Goal: Task Accomplishment & Management: Manage account settings

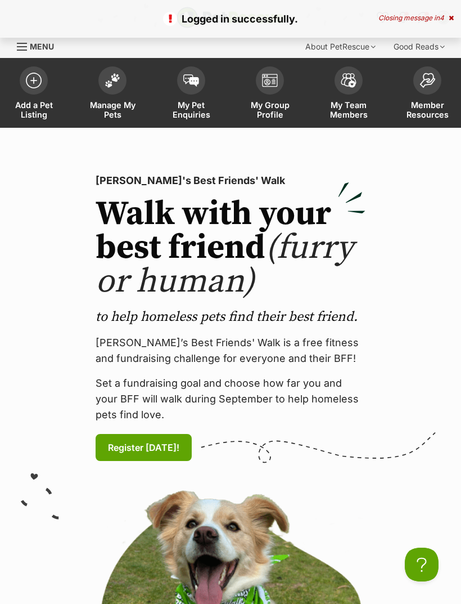
click at [111, 86] on span at bounding box center [112, 80] width 28 height 28
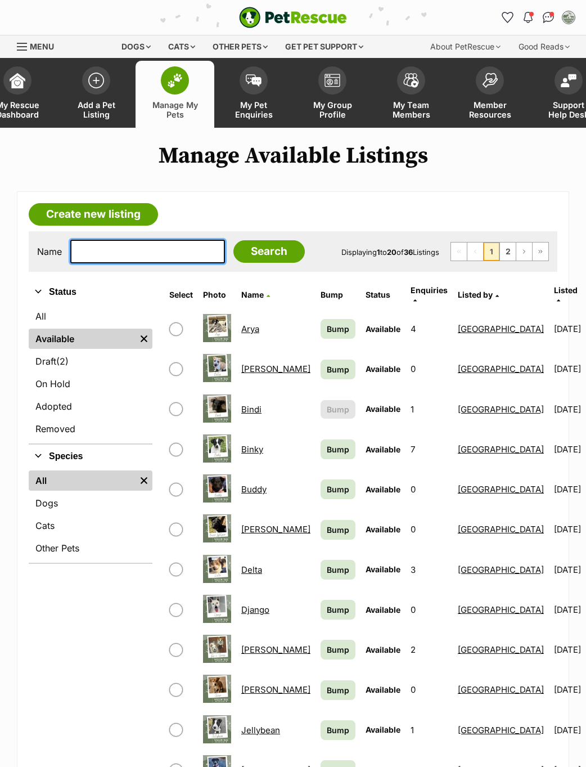
click at [171, 254] on input "text" at bounding box center [147, 252] width 155 height 24
type input "Win"
click at [243, 262] on input "Search" at bounding box center [269, 251] width 71 height 23
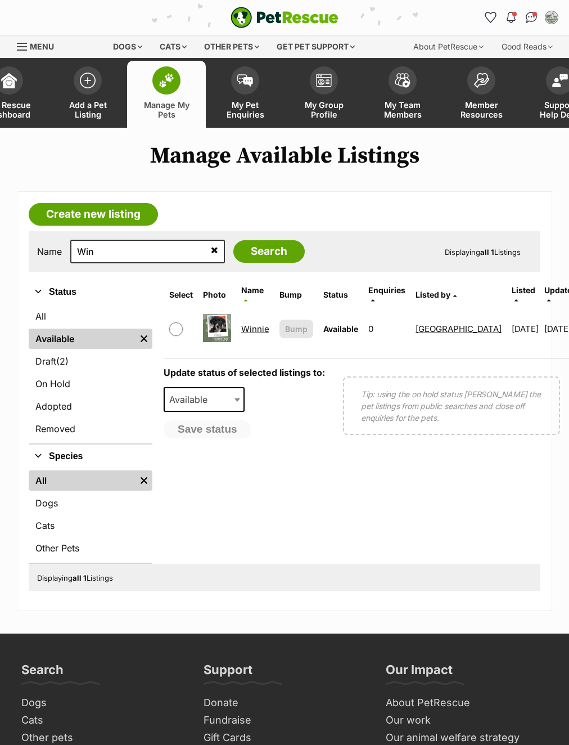
click at [250, 327] on link "Winnie" at bounding box center [255, 329] width 28 height 11
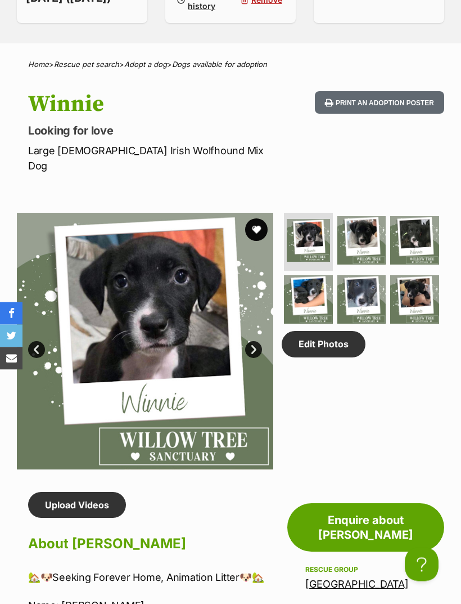
scroll to position [455, 0]
click at [335, 353] on link "Edit Photos" at bounding box center [324, 344] width 84 height 26
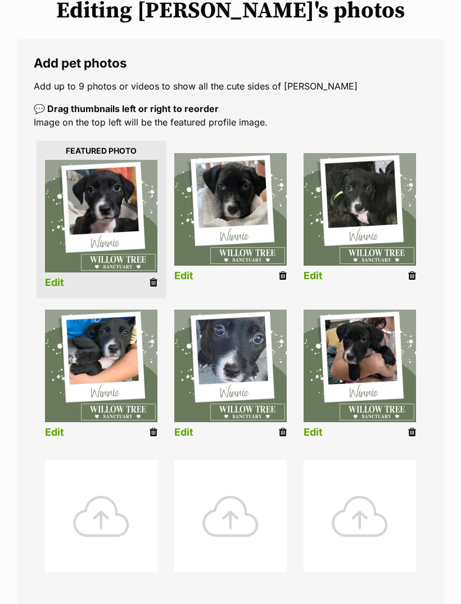
scroll to position [152, 0]
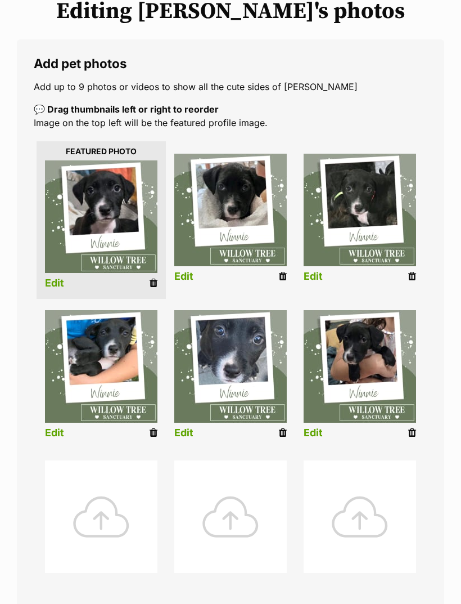
click at [134, 515] on div at bounding box center [101, 516] width 113 height 113
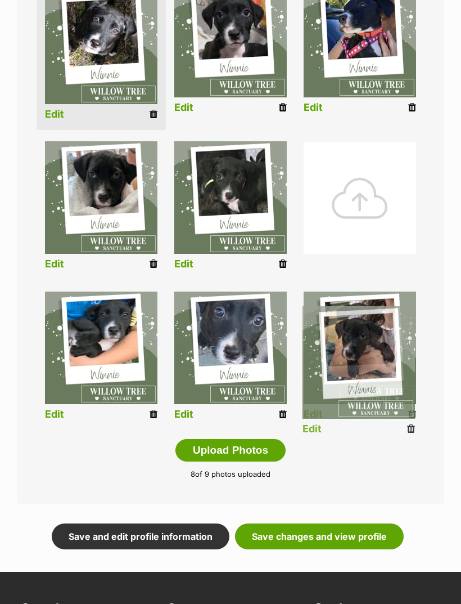
scroll to position [389, 0]
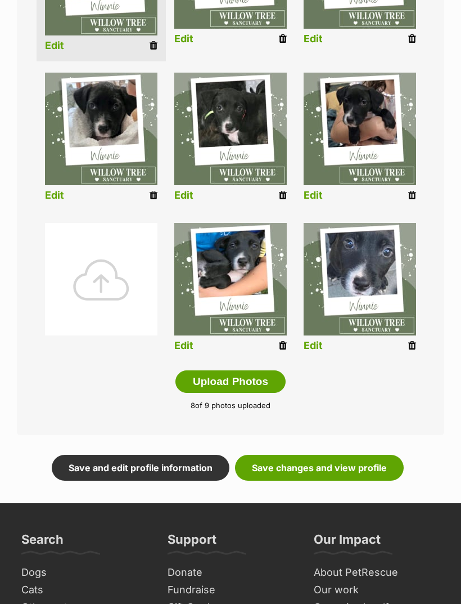
click at [342, 469] on link "Save changes and view profile" at bounding box center [319, 468] width 169 height 26
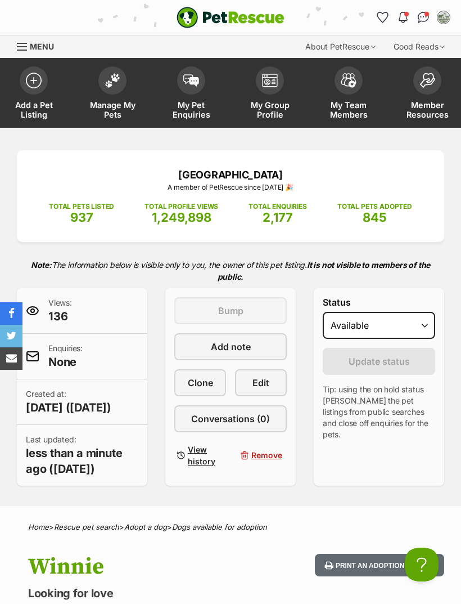
click at [119, 82] on img at bounding box center [113, 80] width 16 height 15
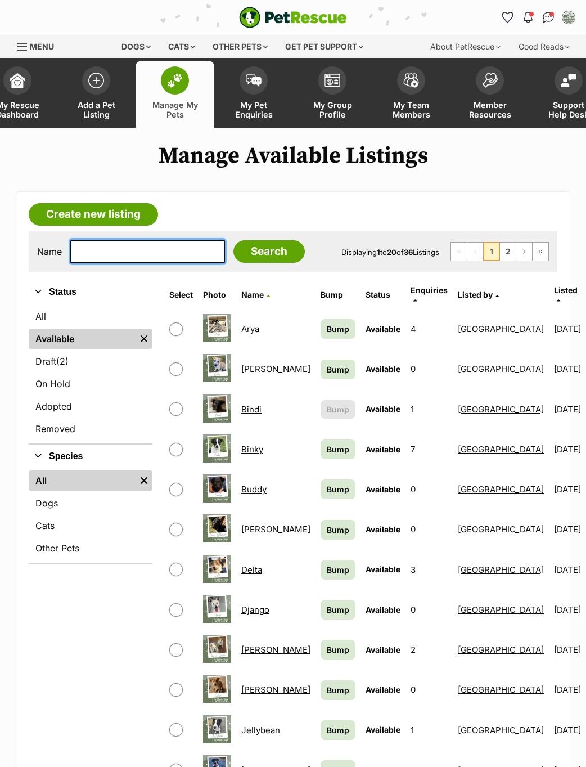
click at [140, 261] on input "text" at bounding box center [147, 252] width 155 height 24
type input "Sko"
click at [242, 254] on input "Search" at bounding box center [269, 251] width 71 height 23
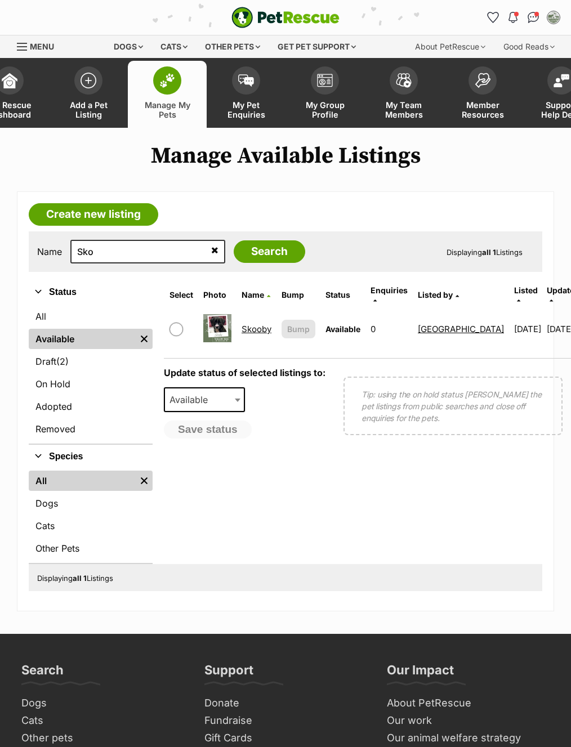
click at [261, 326] on link "Skooby" at bounding box center [256, 329] width 30 height 11
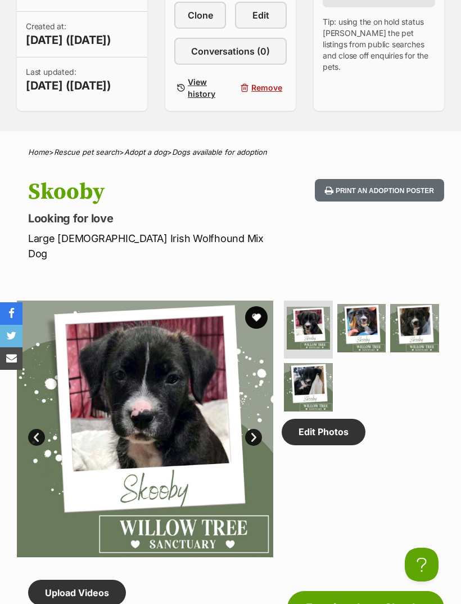
click at [338, 437] on link "Edit Photos" at bounding box center [324, 432] width 84 height 26
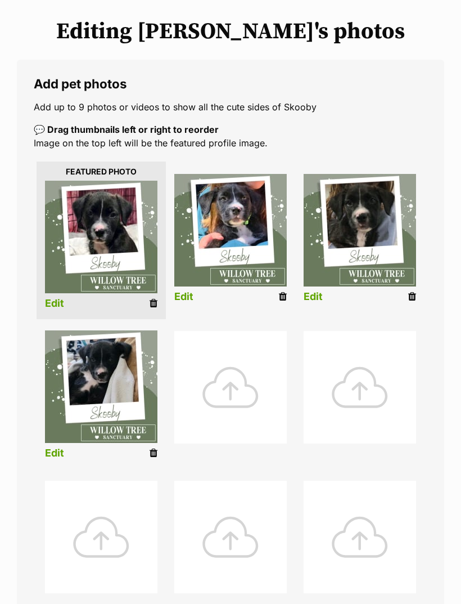
scroll to position [134, 0]
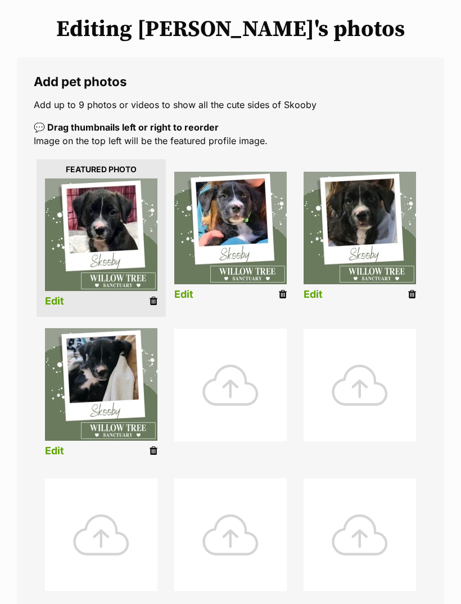
click at [239, 373] on div at bounding box center [230, 385] width 113 height 113
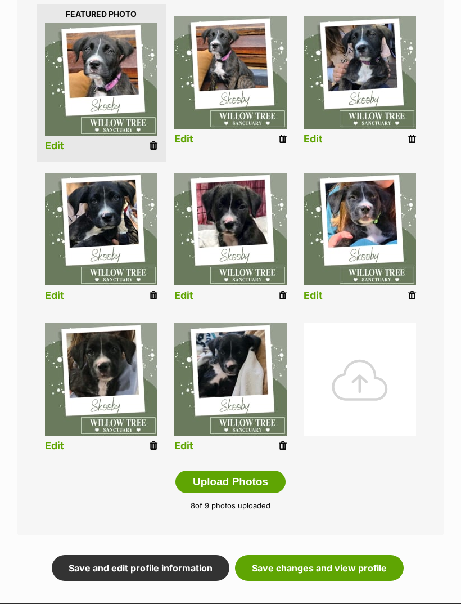
scroll to position [295, 0]
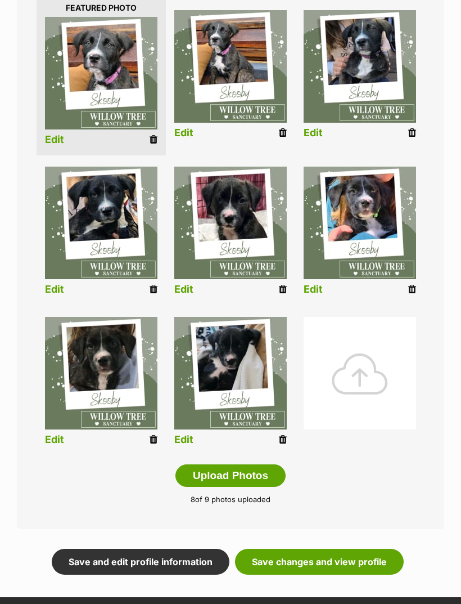
click at [370, 563] on link "Save changes and view profile" at bounding box center [319, 562] width 169 height 26
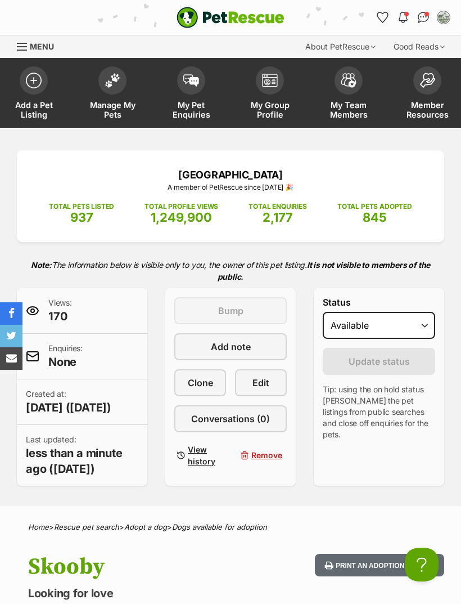
click at [111, 87] on span at bounding box center [112, 80] width 28 height 28
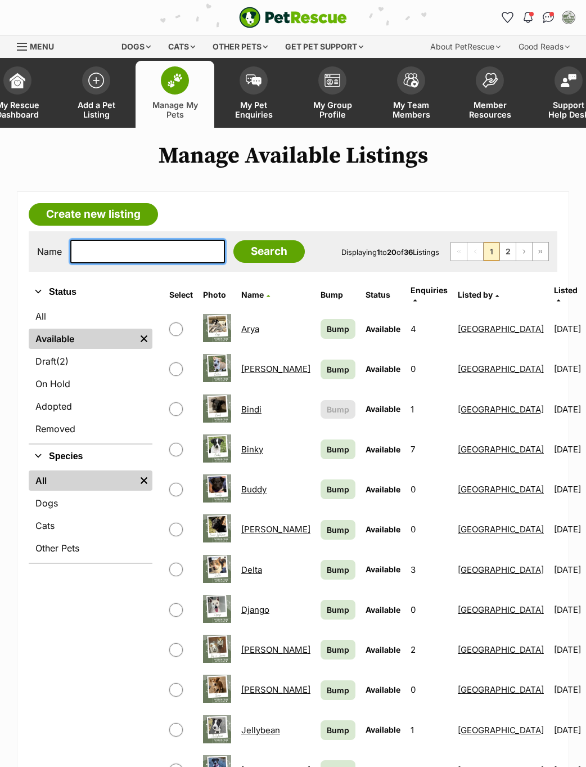
click at [136, 254] on input "text" at bounding box center [147, 252] width 155 height 24
type input "Rust"
click at [242, 254] on input "Search" at bounding box center [269, 251] width 71 height 23
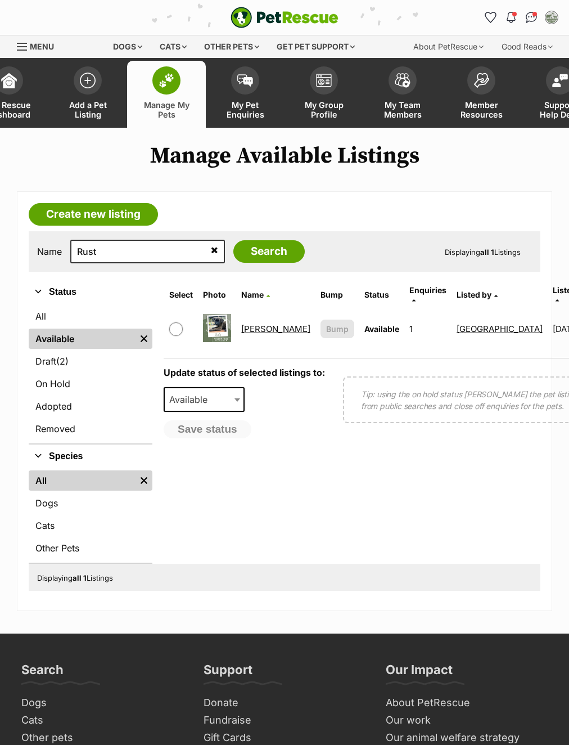
click at [260, 327] on link "Rusty" at bounding box center [275, 329] width 69 height 11
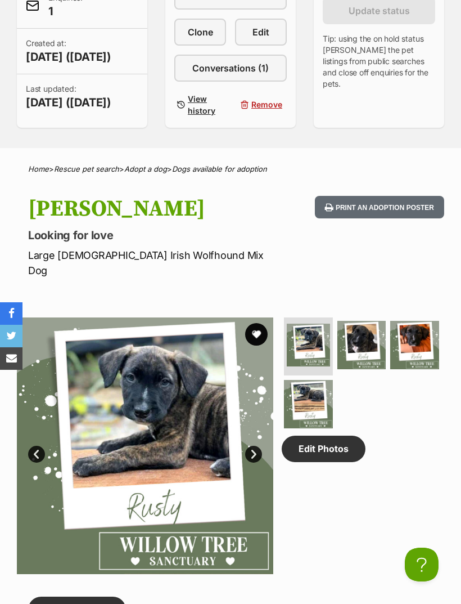
click at [339, 456] on link "Edit Photos" at bounding box center [324, 449] width 84 height 26
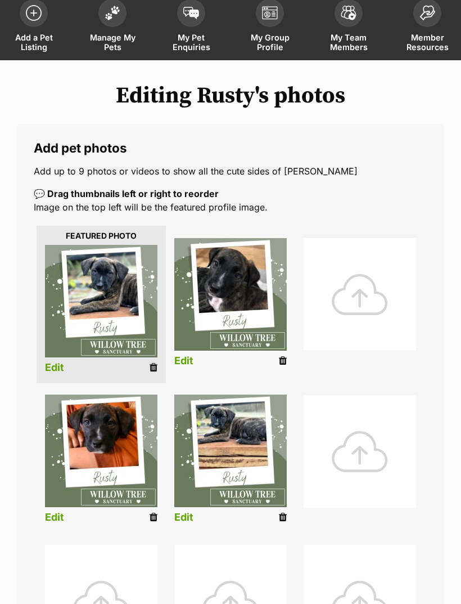
scroll to position [92, 0]
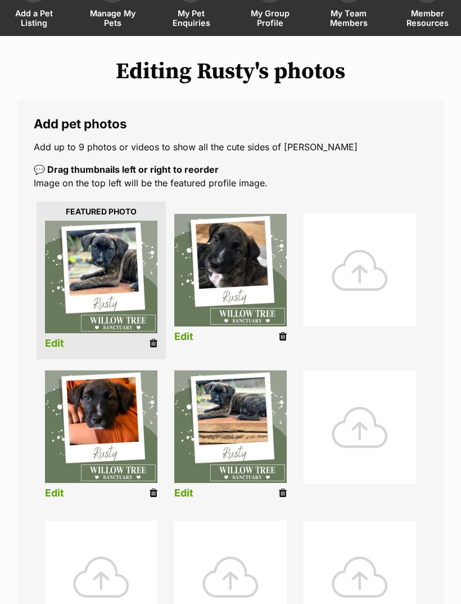
click at [357, 286] on div at bounding box center [360, 270] width 113 height 113
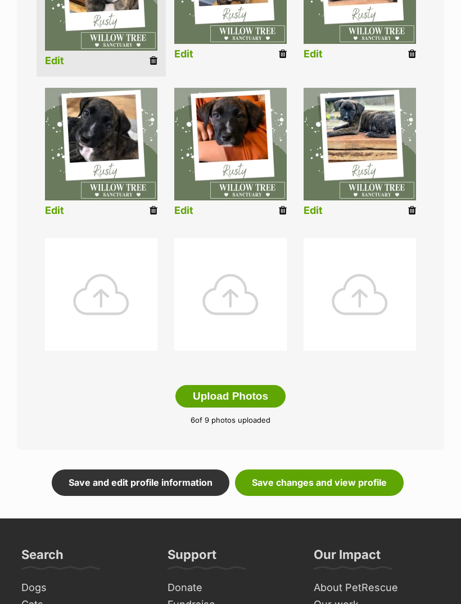
scroll to position [398, 0]
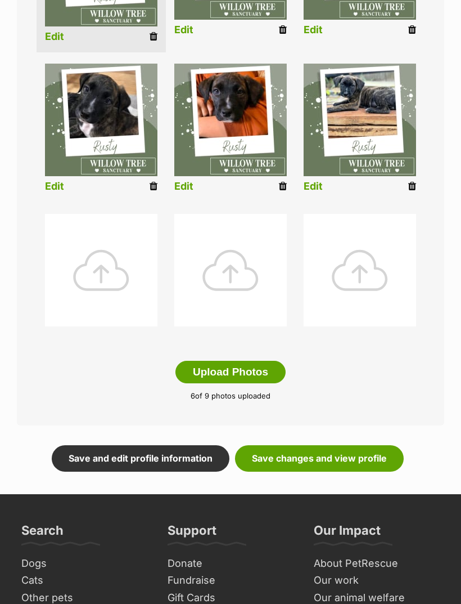
click at [353, 450] on link "Save changes and view profile" at bounding box center [319, 458] width 169 height 26
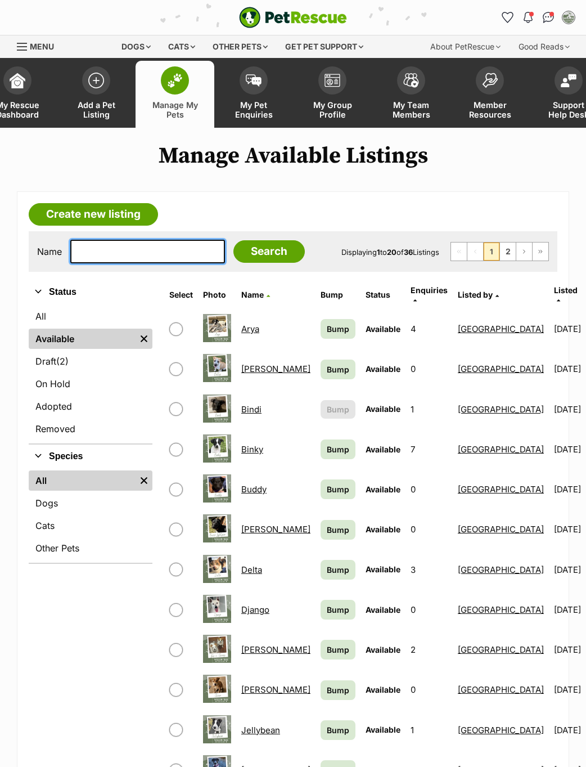
click at [158, 245] on input "text" at bounding box center [147, 252] width 155 height 24
type input "Lucy"
click at [242, 254] on input "Search" at bounding box center [269, 251] width 71 height 23
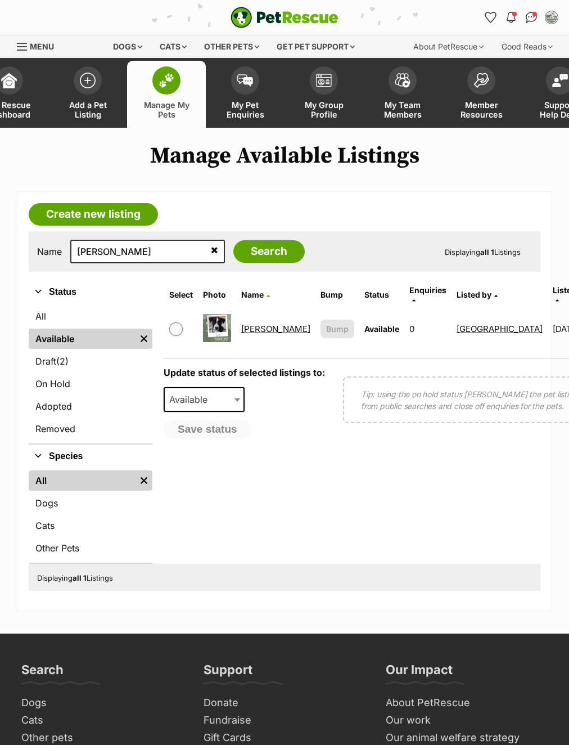
click at [249, 328] on link "Lucy" at bounding box center [275, 329] width 69 height 11
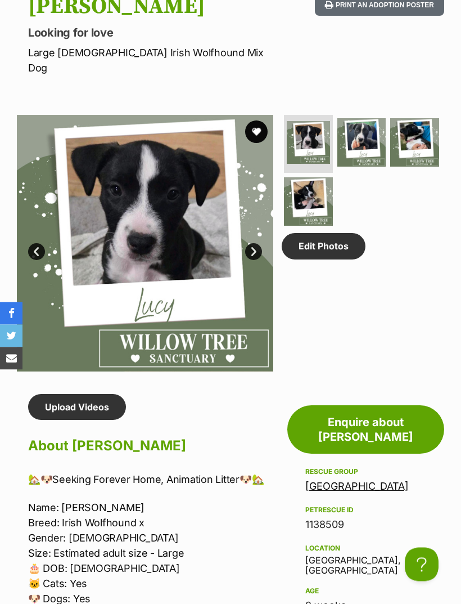
click at [337, 252] on link "Edit Photos" at bounding box center [324, 247] width 84 height 26
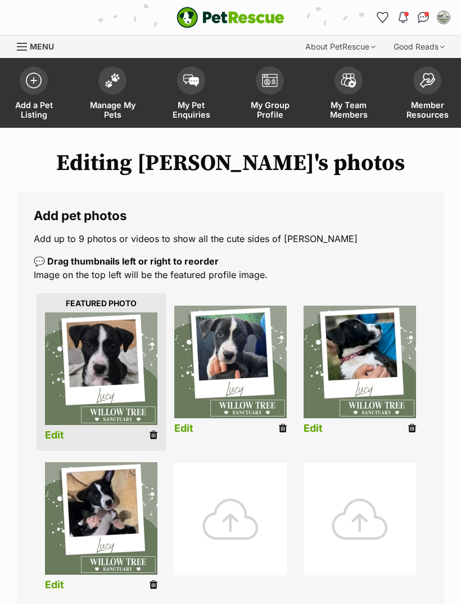
click at [250, 503] on div at bounding box center [230, 519] width 113 height 113
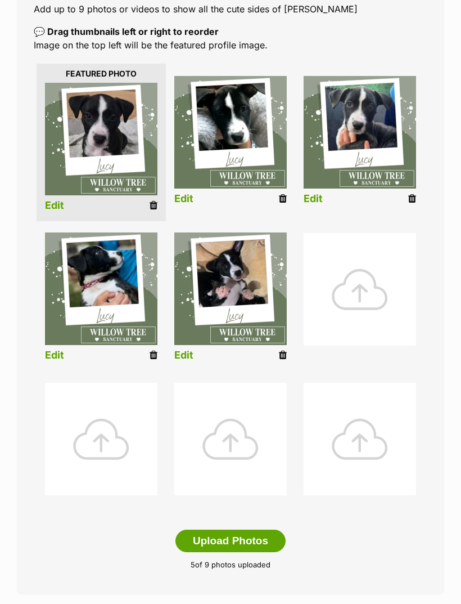
scroll to position [233, 0]
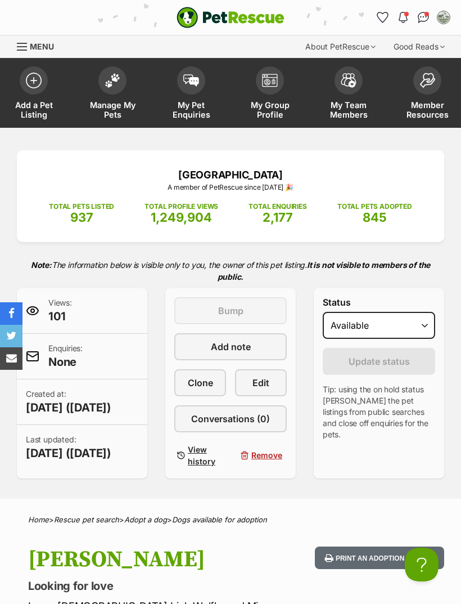
click at [111, 96] on link "Manage My Pets" at bounding box center [112, 94] width 79 height 67
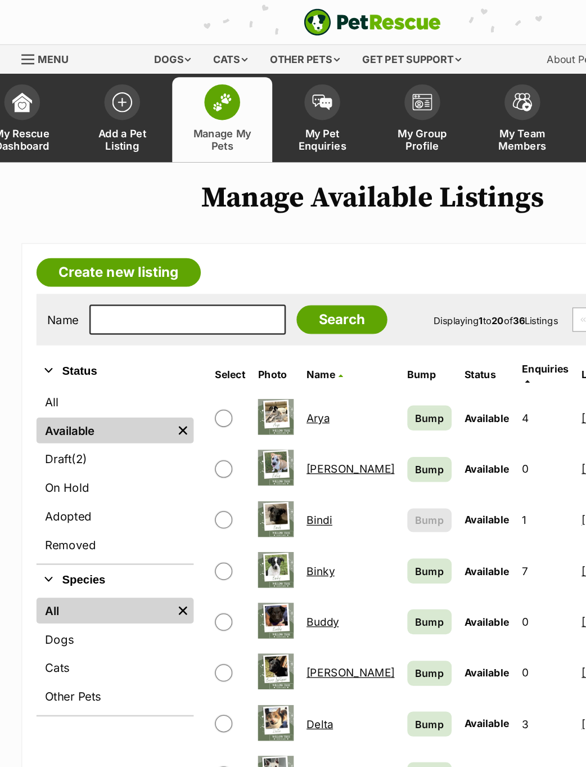
click at [140, 217] on link "Create new listing" at bounding box center [93, 214] width 129 height 23
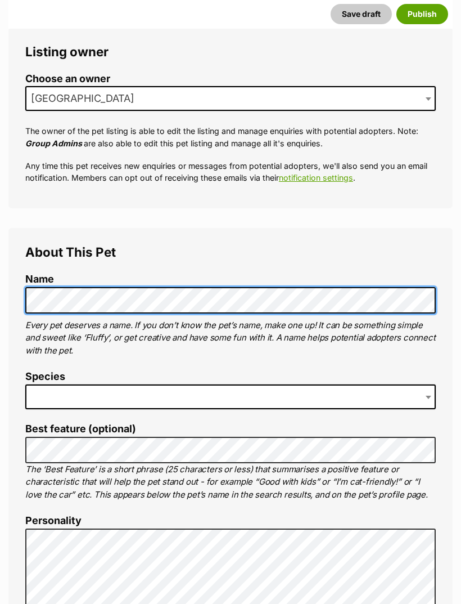
scroll to position [197, 0]
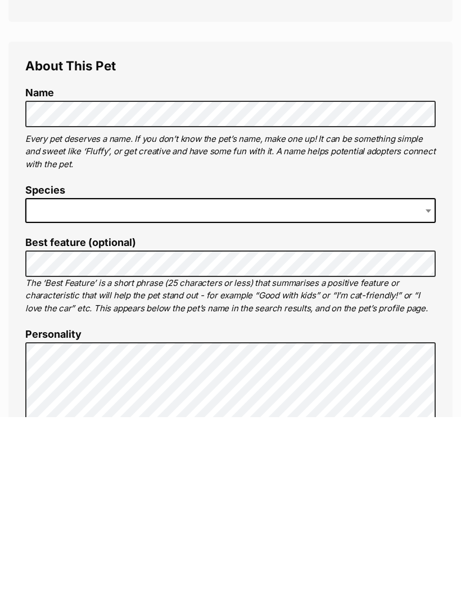
click at [372, 385] on span at bounding box center [230, 397] width 411 height 25
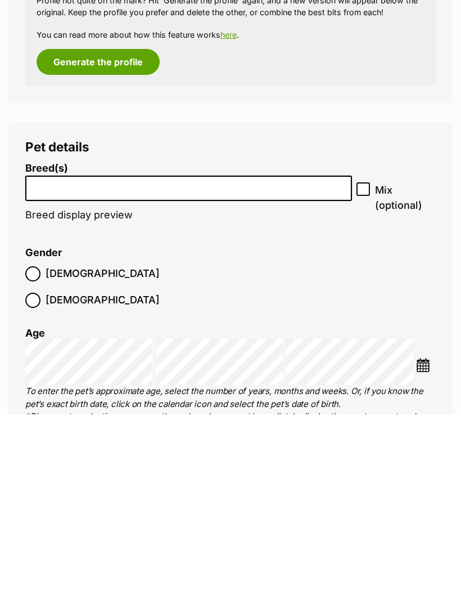
scroll to position [1437, 0]
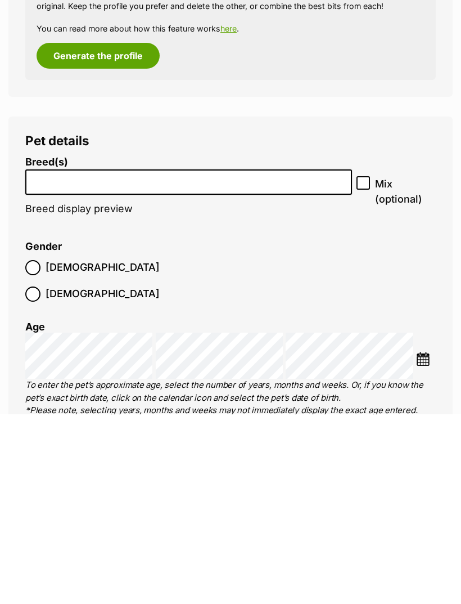
click at [303, 363] on input "search" at bounding box center [188, 369] width 319 height 12
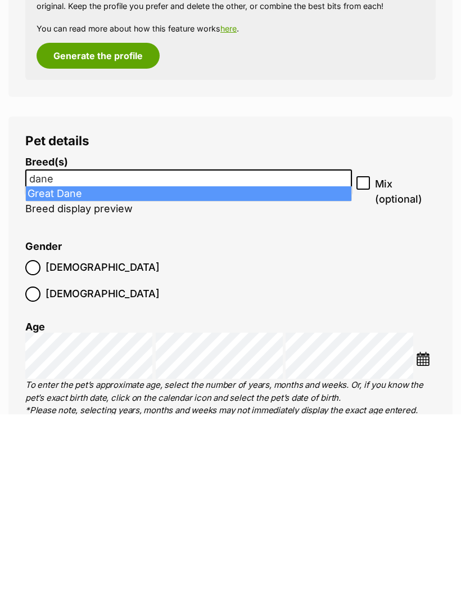
type input "dane"
select select "100"
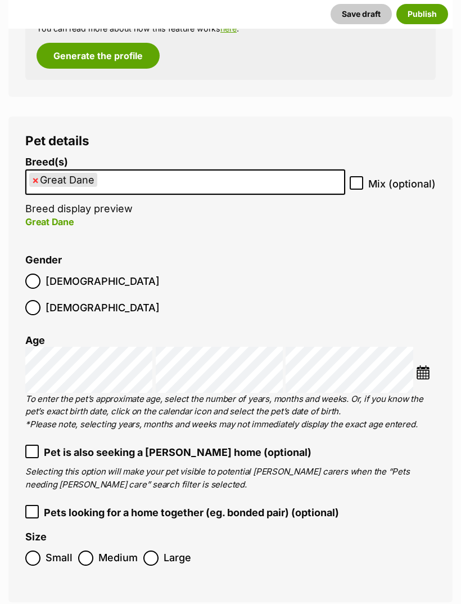
click at [362, 176] on input "Mix (optional)" at bounding box center [357, 183] width 14 height 14
checkbox input "true"
click at [96, 300] on span "Female" at bounding box center [103, 307] width 114 height 15
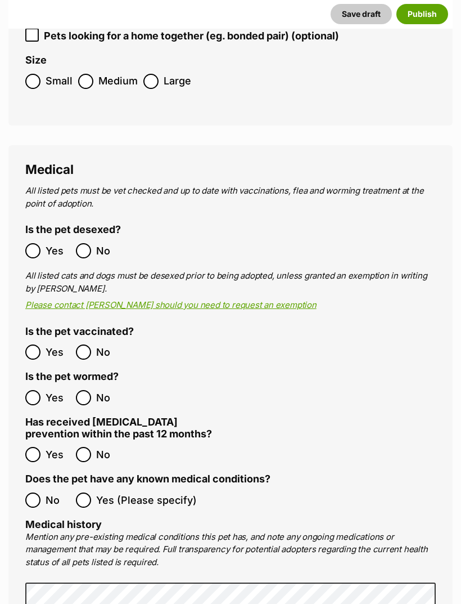
scroll to position [2103, 0]
click at [41, 492] on label "No" at bounding box center [47, 499] width 45 height 15
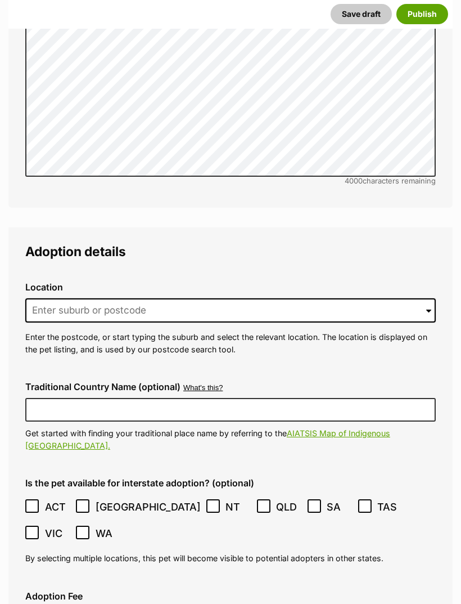
scroll to position [2757, 0]
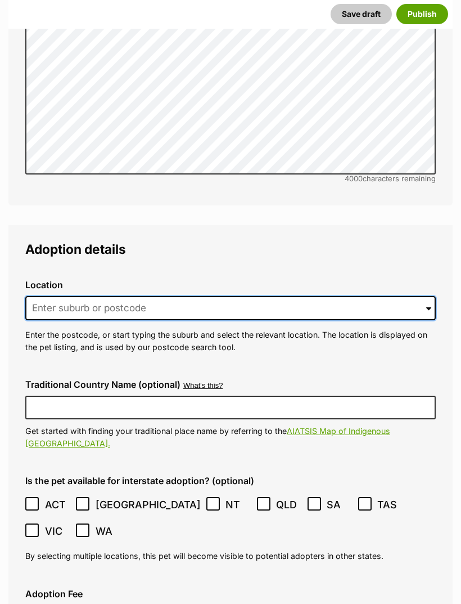
click at [278, 296] on input at bounding box center [230, 308] width 411 height 25
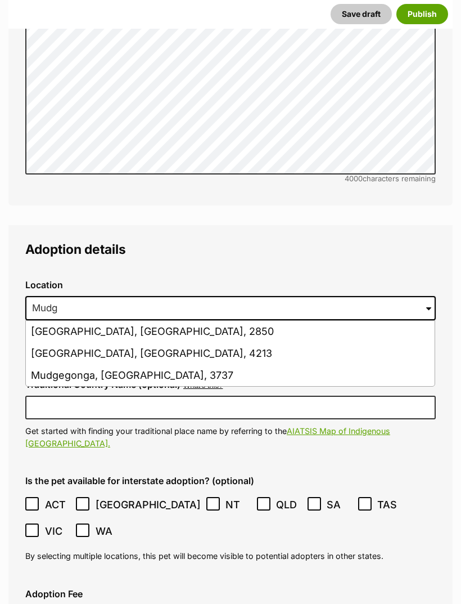
click at [171, 343] on li "Mudgeeraba, Queensland, 4213" at bounding box center [230, 354] width 409 height 22
type input "Mudgeeraba, Queensland, 4213"
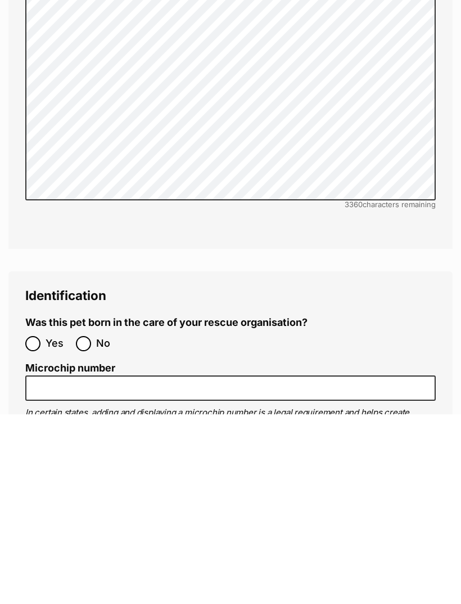
scroll to position [3622, 0]
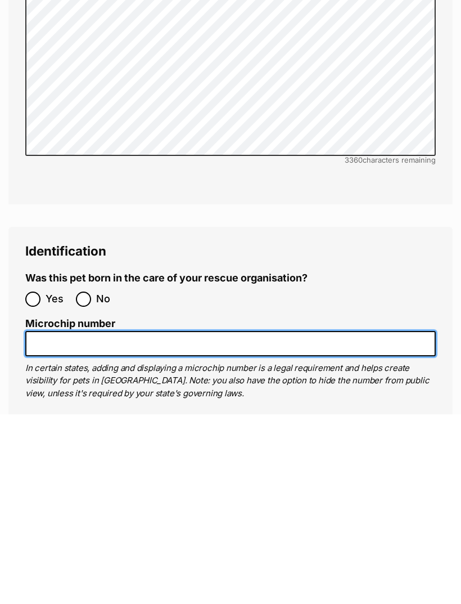
click at [92, 521] on input "Microchip number" at bounding box center [230, 533] width 411 height 25
paste input "941000030473530"
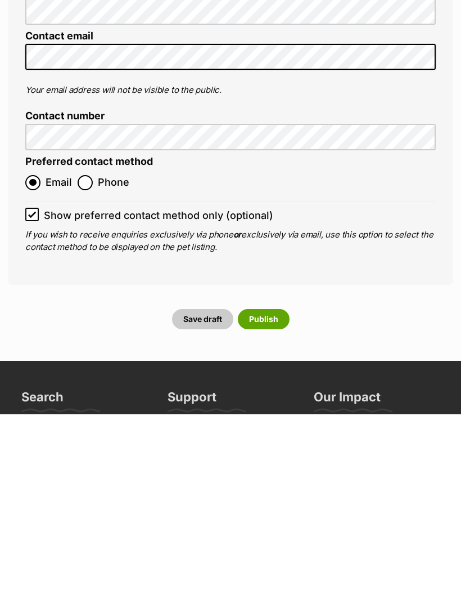
scroll to position [4562, 0]
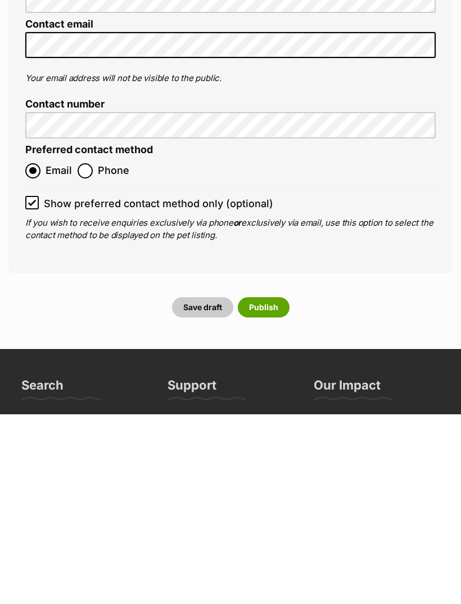
type input "941000030473530"
click at [264, 487] on button "Publish" at bounding box center [264, 497] width 52 height 20
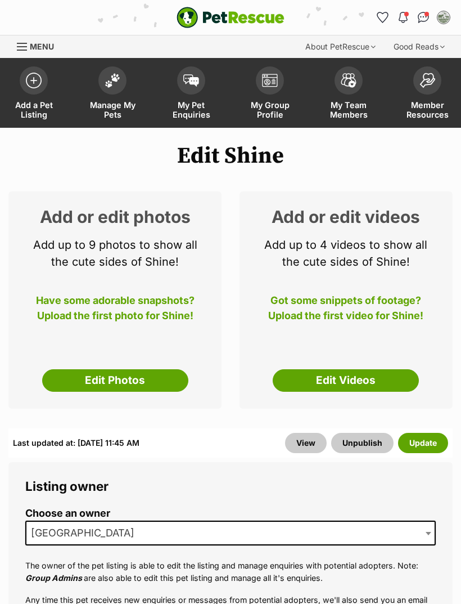
click at [156, 367] on div "Add or edit photos Add up to 9 photos to show all the cute sides of Shine! Have…" at bounding box center [114, 299] width 213 height 217
click at [155, 380] on link "Edit Photos" at bounding box center [115, 380] width 146 height 23
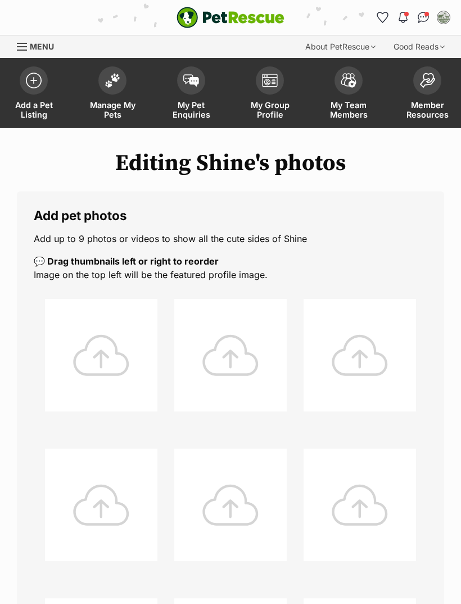
click at [140, 351] on div at bounding box center [101, 355] width 113 height 113
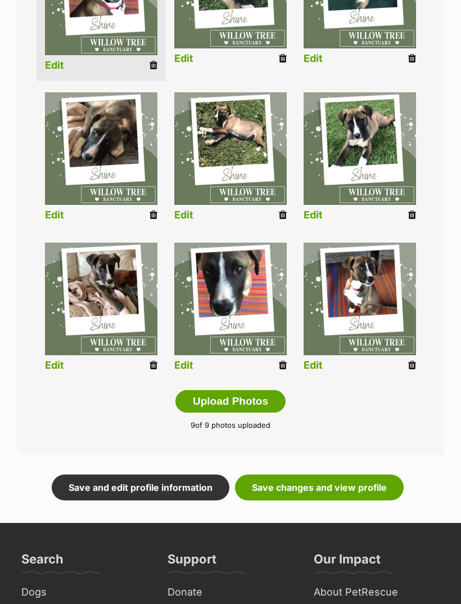
scroll to position [370, 0]
click at [378, 498] on link "Save changes and view profile" at bounding box center [319, 487] width 169 height 26
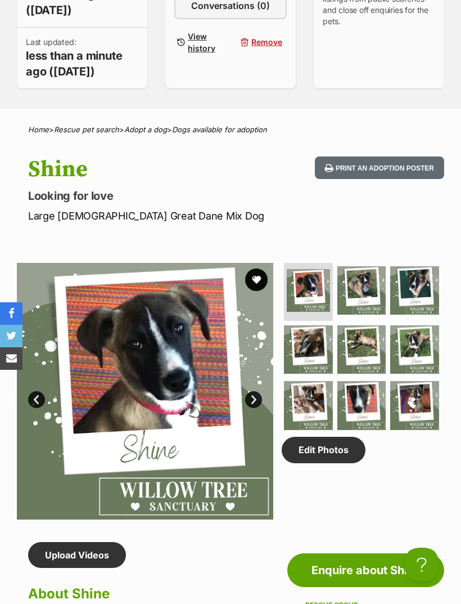
scroll to position [413, 0]
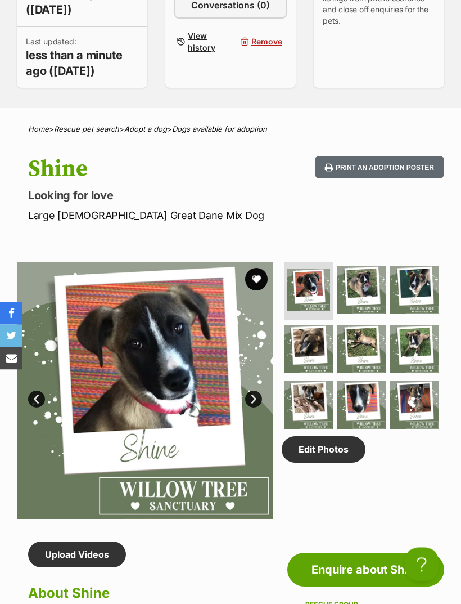
click at [98, 553] on link "Upload Videos" at bounding box center [77, 555] width 98 height 26
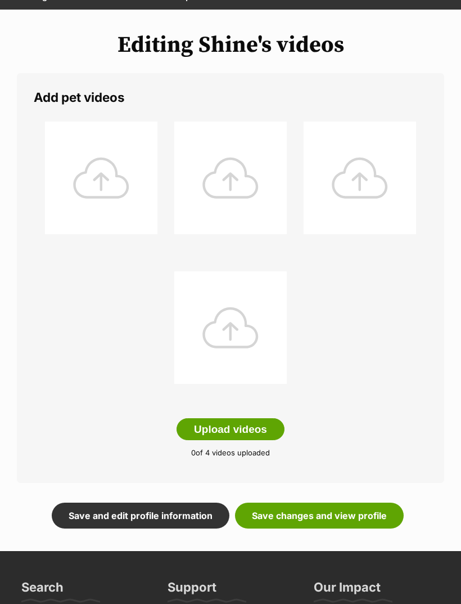
scroll to position [128, 0]
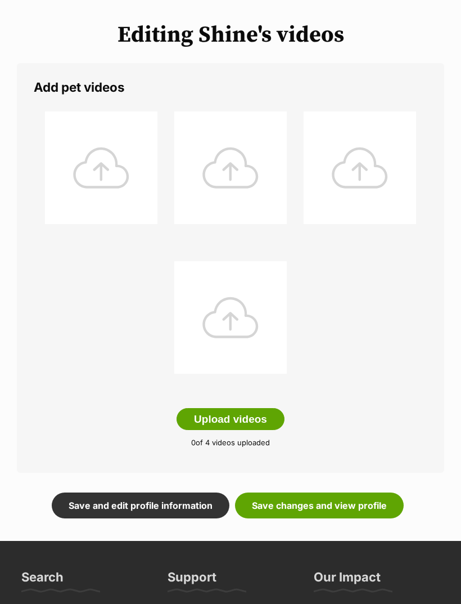
click at [128, 169] on div at bounding box center [101, 167] width 113 height 113
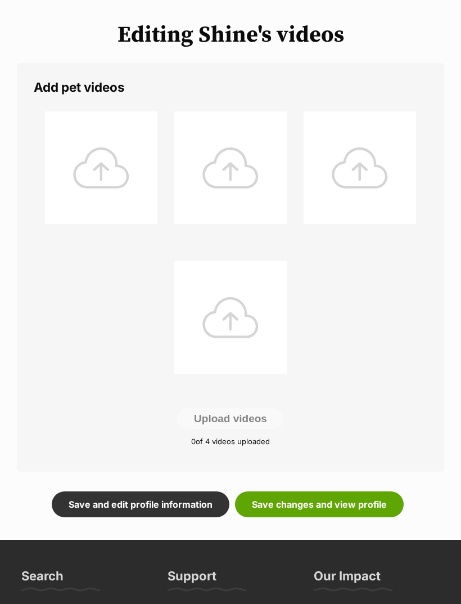
scroll to position [164, 0]
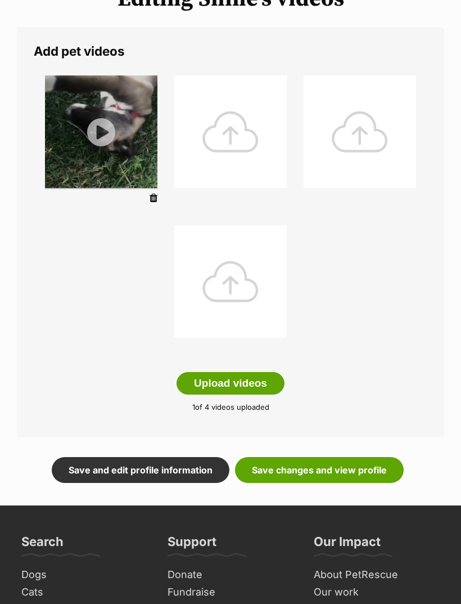
click at [338, 473] on link "Save changes and view profile" at bounding box center [319, 470] width 169 height 26
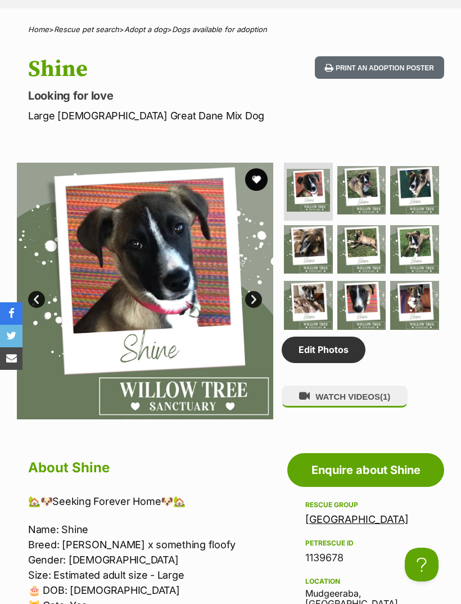
scroll to position [531, 0]
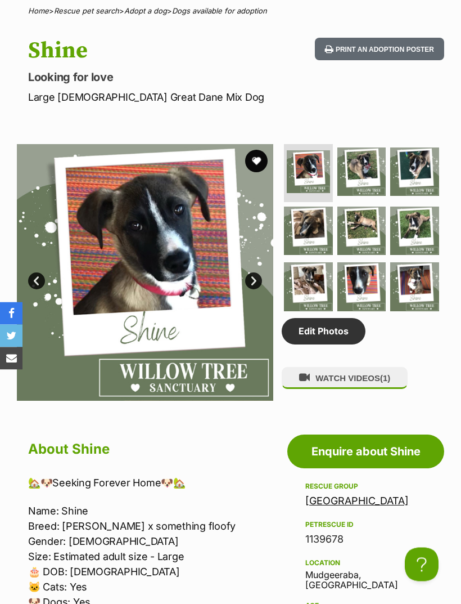
click at [336, 328] on link "Edit Photos" at bounding box center [324, 332] width 84 height 26
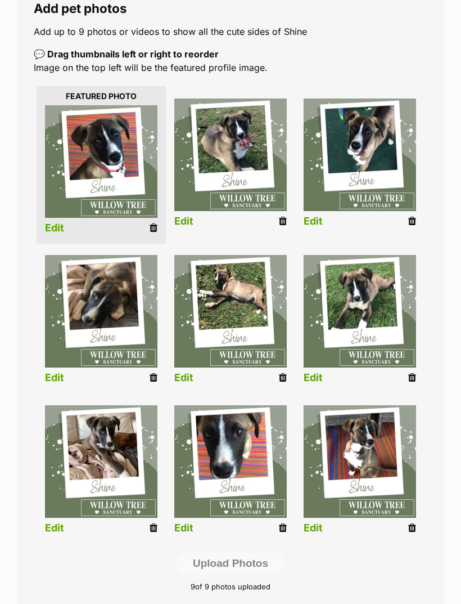
scroll to position [207, 0]
click at [415, 374] on icon at bounding box center [413, 378] width 8 height 10
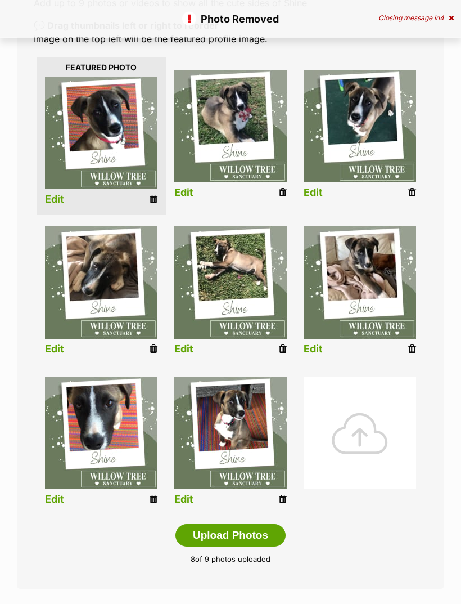
scroll to position [236, 0]
click at [376, 440] on div at bounding box center [360, 432] width 113 height 113
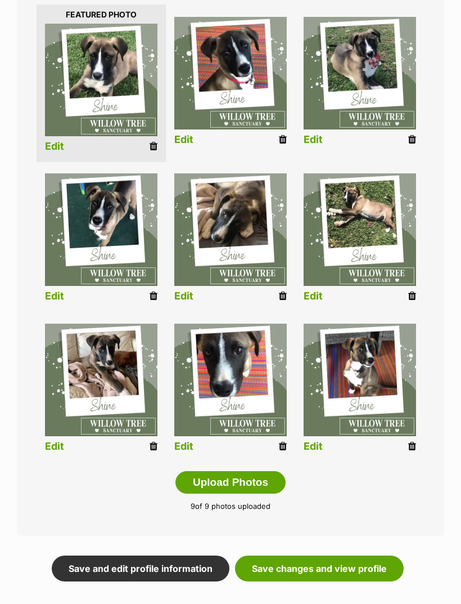
scroll to position [362, 0]
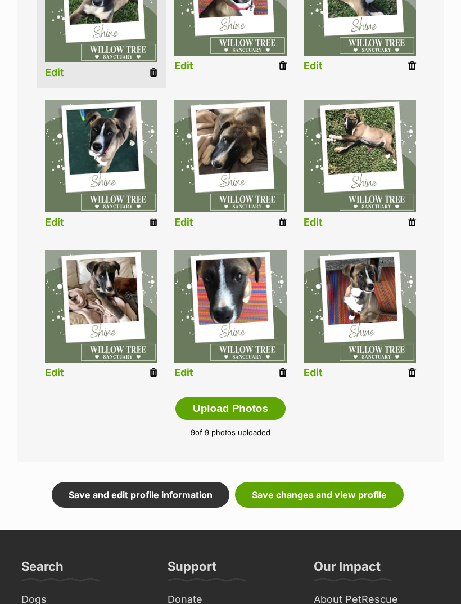
click at [364, 496] on link "Save changes and view profile" at bounding box center [319, 495] width 169 height 26
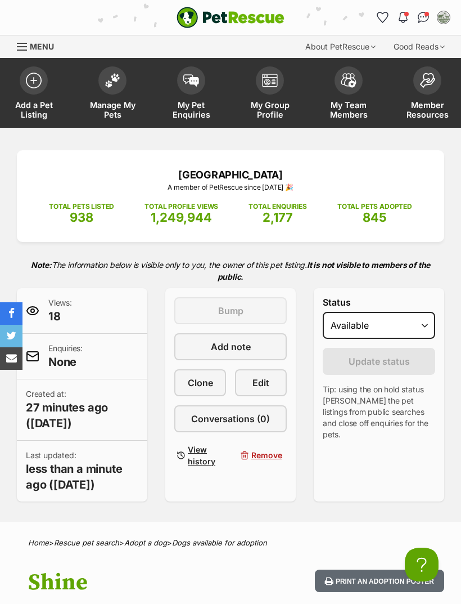
click at [110, 82] on img at bounding box center [113, 80] width 16 height 15
